Goal: Task Accomplishment & Management: Use online tool/utility

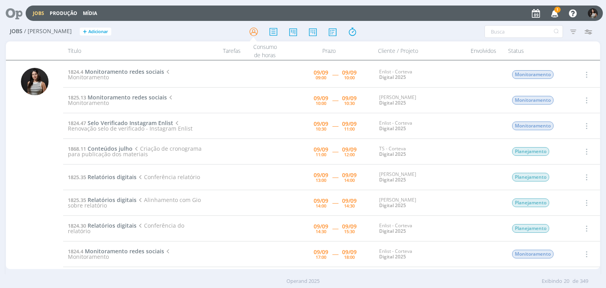
click at [587, 75] on icon "button" at bounding box center [585, 74] width 9 height 9
click at [570, 125] on link "Iniciar timesheet" at bounding box center [564, 126] width 62 height 13
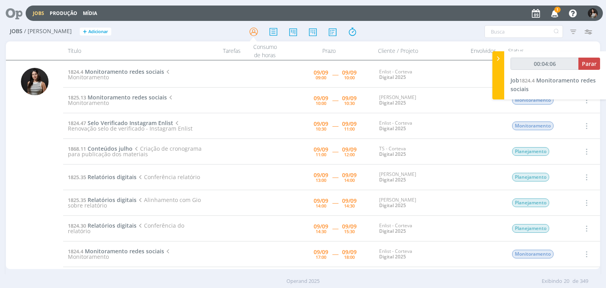
click at [557, 13] on icon "button" at bounding box center [555, 12] width 14 height 13
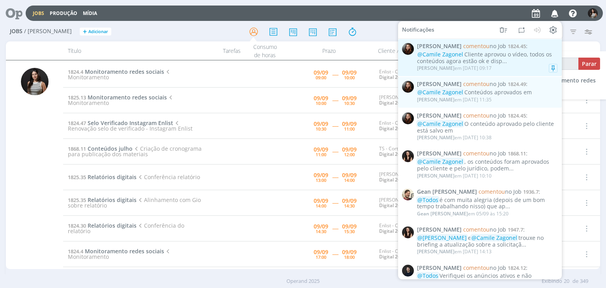
click at [514, 58] on div "@Camile Zagonel Cliente aprovou o vídeo, todos os conteúdos agora estão ok e di…" at bounding box center [487, 57] width 140 height 13
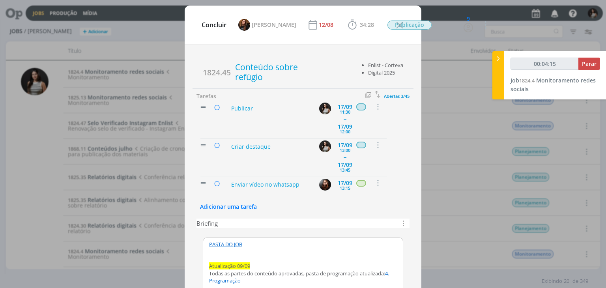
scroll to position [811, 0]
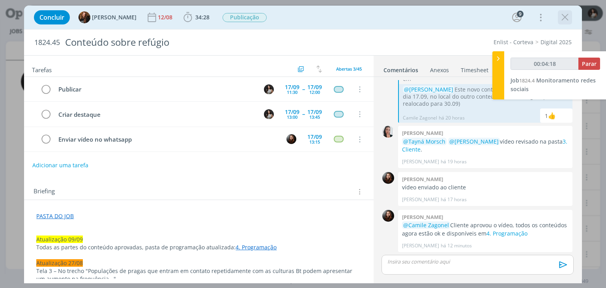
click at [564, 16] on icon "dialog" at bounding box center [565, 17] width 12 height 12
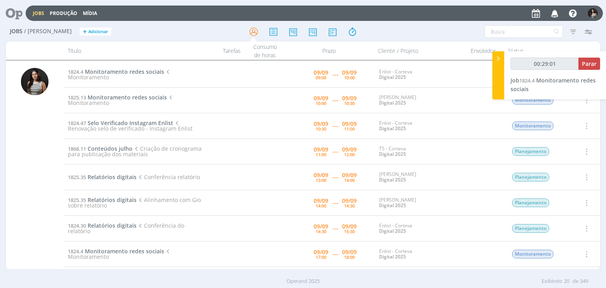
type input "00:31:19"
